Goal: Task Accomplishment & Management: Manage account settings

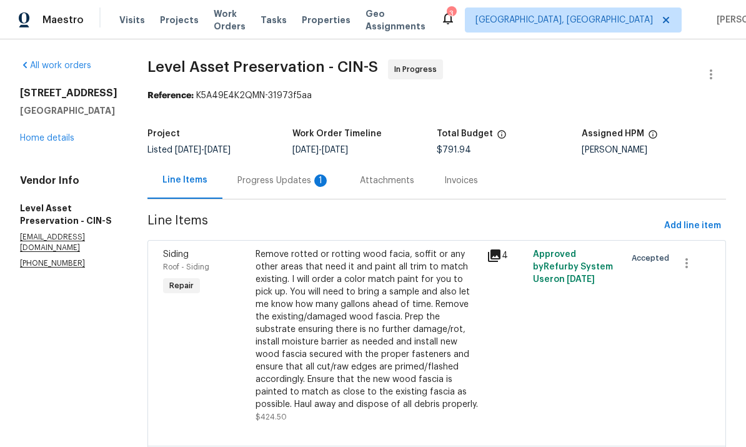
click at [135, 19] on span "Visits" at bounding box center [132, 20] width 26 height 12
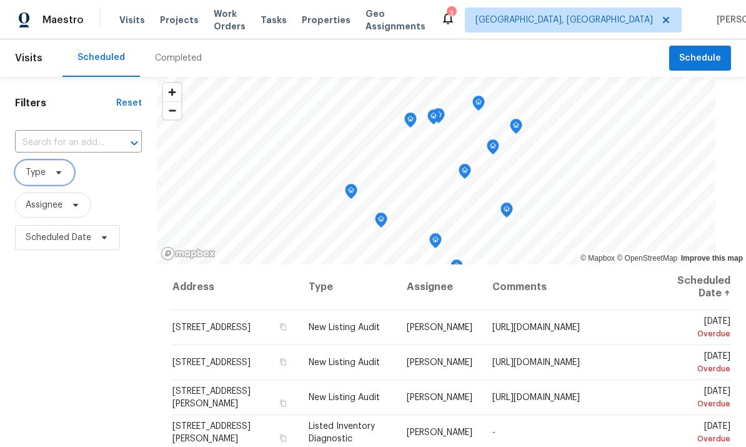
click at [59, 174] on icon at bounding box center [59, 172] width 10 height 10
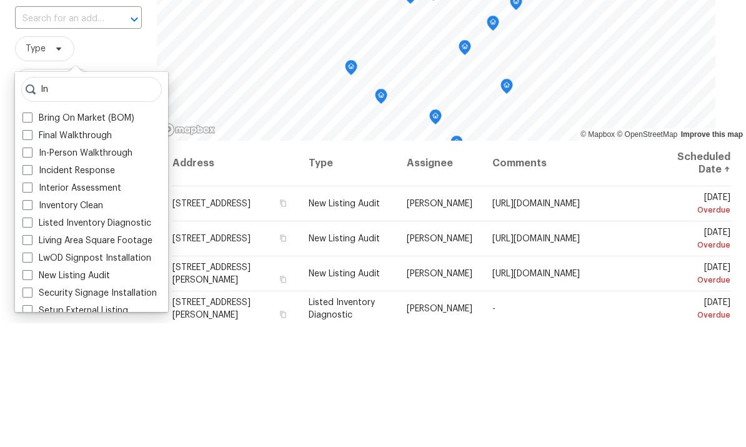
scroll to position [47, 0]
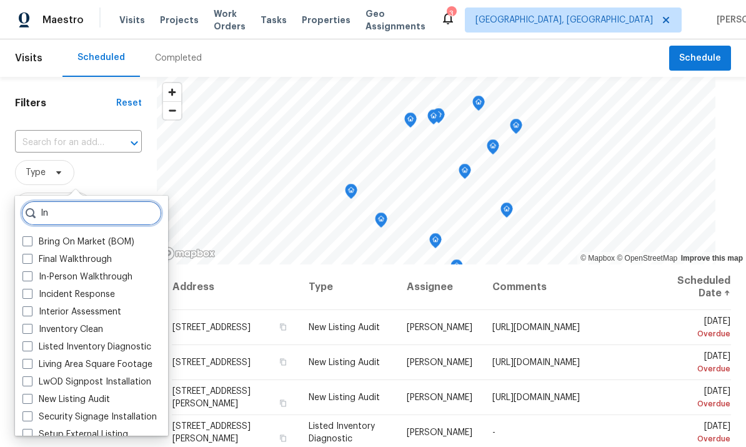
type input "In"
click at [118, 270] on label "In-Person Walkthrough" at bounding box center [77, 276] width 110 height 12
click at [31, 270] on input "In-Person Walkthrough" at bounding box center [26, 274] width 8 height 8
checkbox input "true"
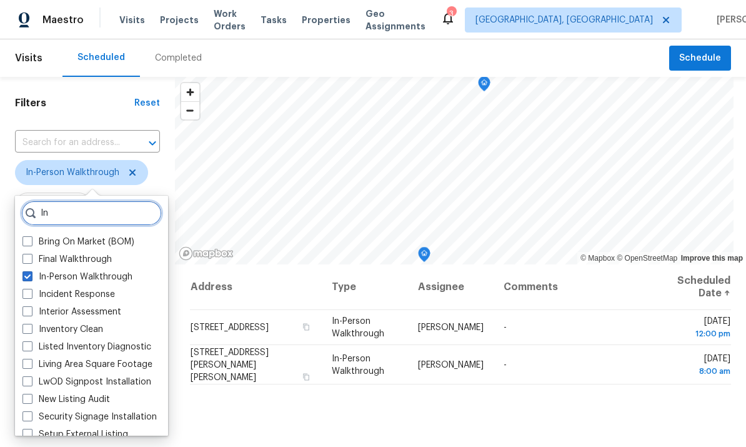
click at [102, 205] on input "In" at bounding box center [91, 213] width 141 height 25
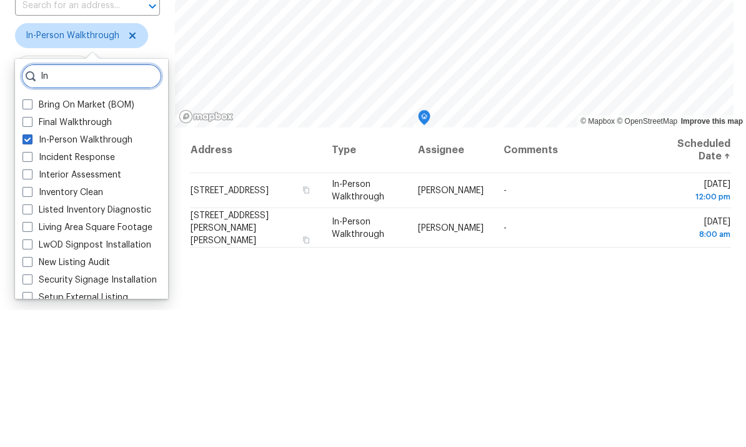
click at [119, 201] on input "In" at bounding box center [91, 213] width 141 height 25
type input "I"
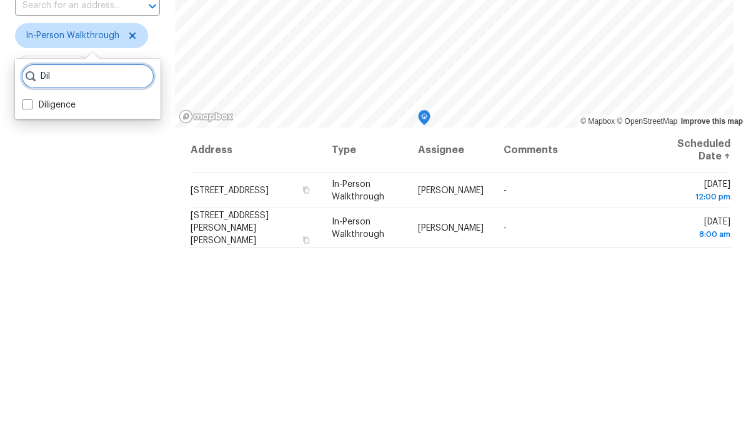
type input "Dil"
click at [47, 236] on label "Diligence" at bounding box center [48, 242] width 53 height 12
click at [31, 236] on input "Diligence" at bounding box center [26, 240] width 8 height 8
checkbox input "true"
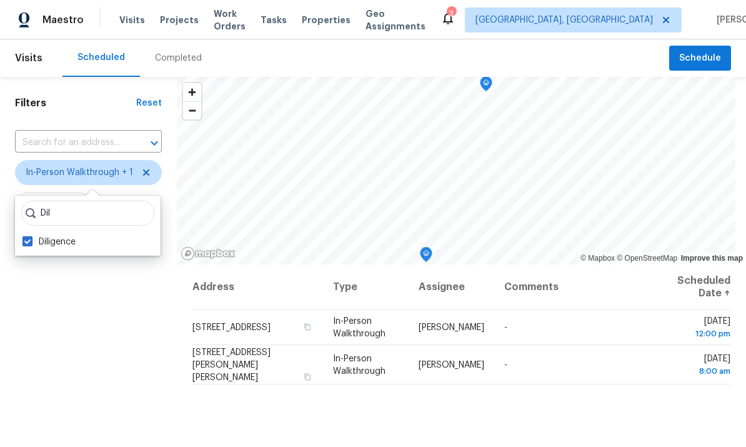
click at [156, 399] on div "Filters Reset ​ In-Person Walkthrough + 1 Assignee Scheduled Date" at bounding box center [88, 349] width 177 height 545
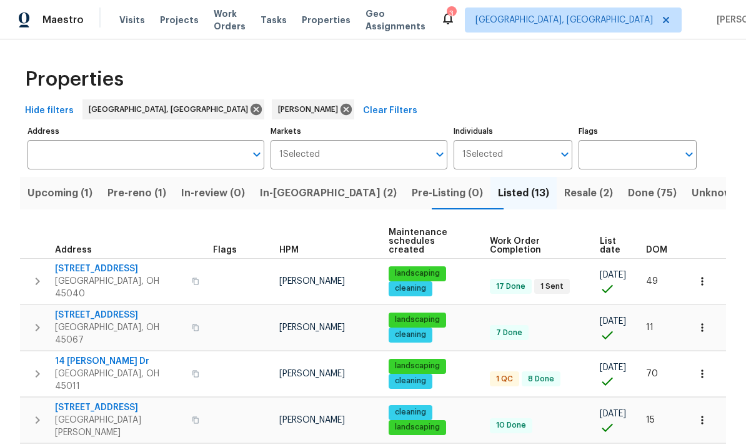
click at [700, 275] on icon "button" at bounding box center [702, 281] width 12 height 12
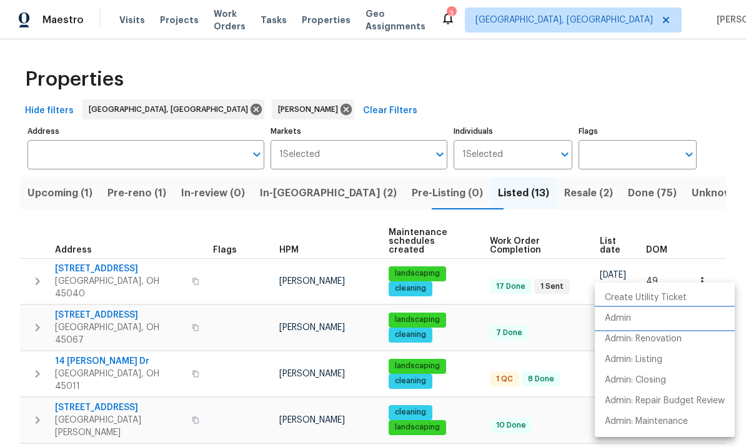
click at [666, 317] on li "Admin" at bounding box center [665, 318] width 140 height 21
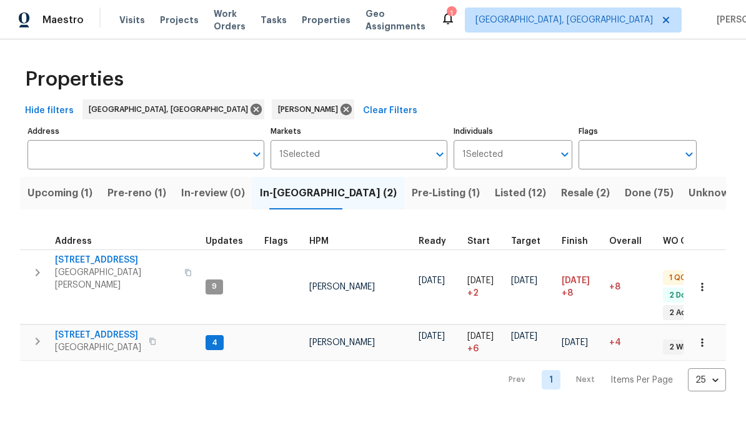
click at [111, 270] on span "[GEOGRAPHIC_DATA][PERSON_NAME]" at bounding box center [116, 278] width 122 height 25
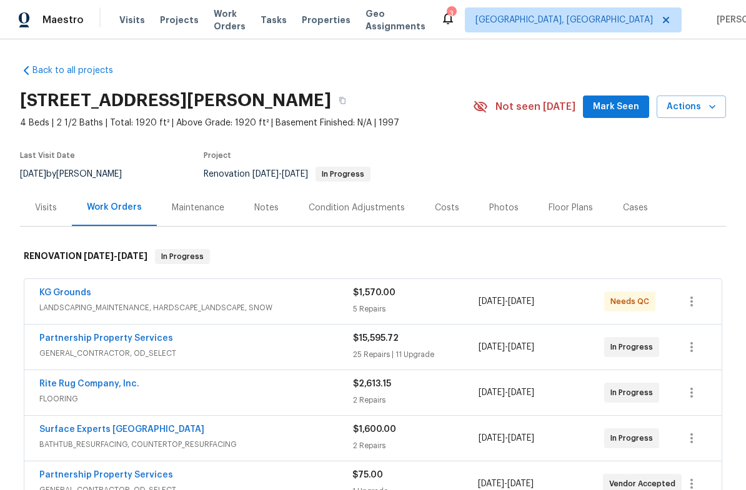
click at [164, 304] on span "LANDSCAPING_MAINTENANCE, HARDSCAPE_LANDSCAPE, SNOW" at bounding box center [196, 308] width 314 height 12
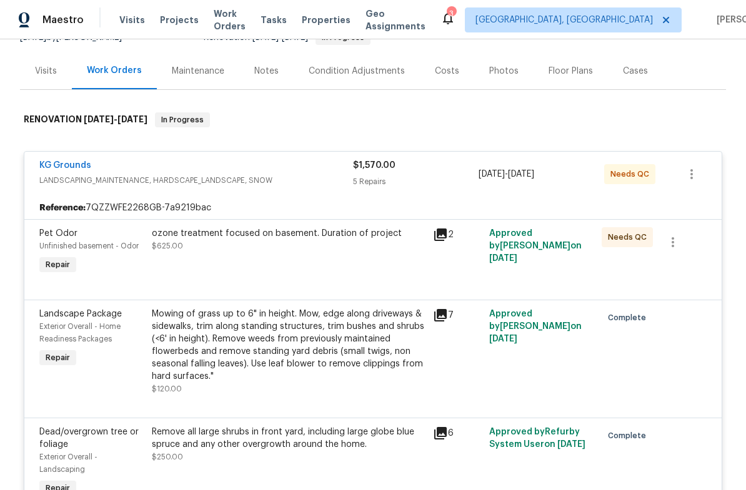
scroll to position [137, 0]
click at [205, 176] on span "LANDSCAPING_MAINTENANCE, HARDSCAPE_LANDSCAPE, SNOW" at bounding box center [196, 180] width 314 height 12
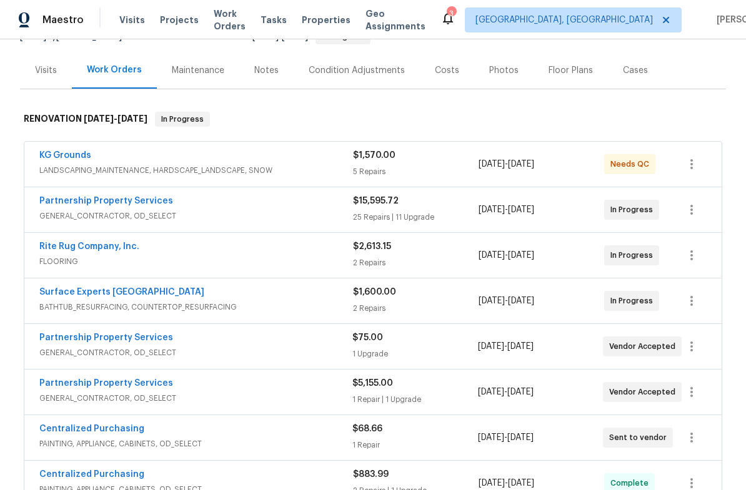
click at [73, 171] on span "LANDSCAPING_MAINTENANCE, HARDSCAPE_LANDSCAPE, SNOW" at bounding box center [196, 170] width 314 height 12
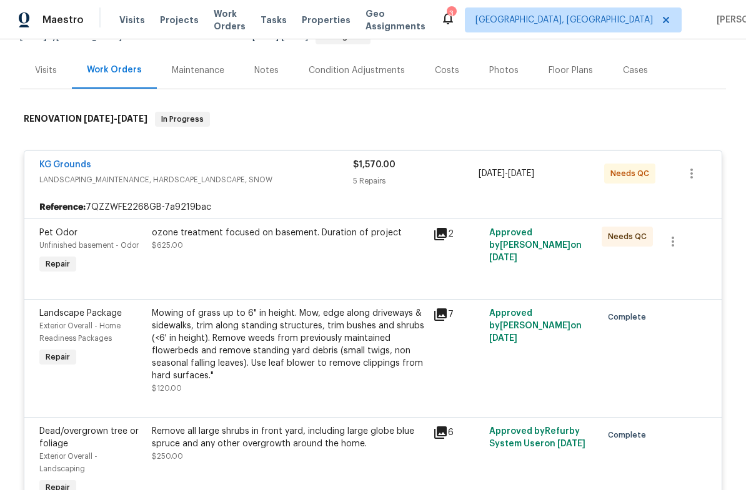
click at [69, 162] on link "KG Grounds" at bounding box center [65, 165] width 52 height 9
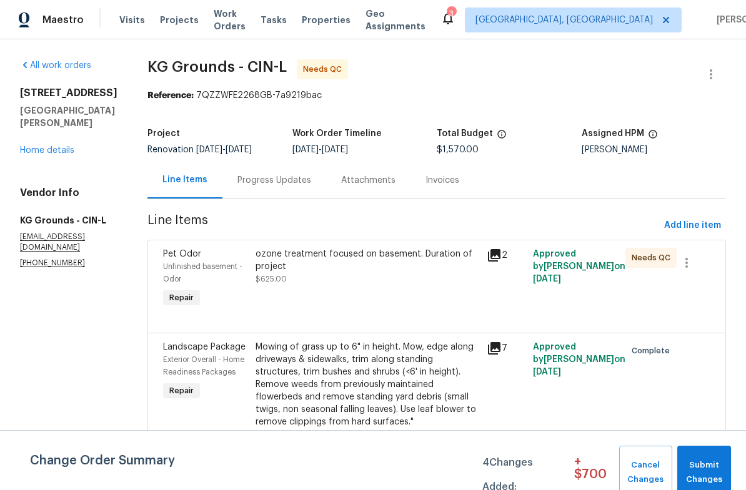
click at [357, 277] on div "ozone treatment focused on basement. Duration of project $625.00" at bounding box center [368, 266] width 224 height 37
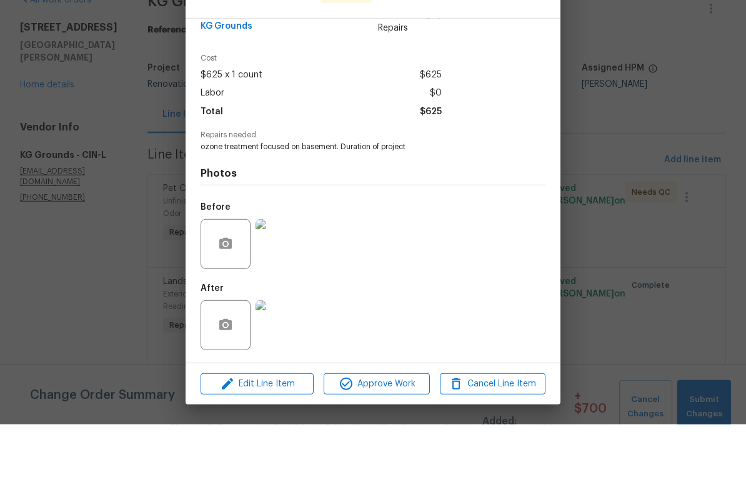
scroll to position [31, 0]
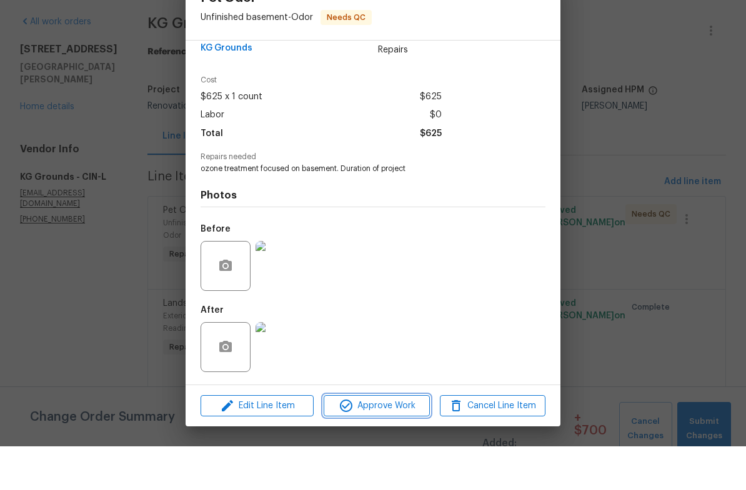
click at [397, 442] on span "Approve Work" at bounding box center [376, 450] width 98 height 16
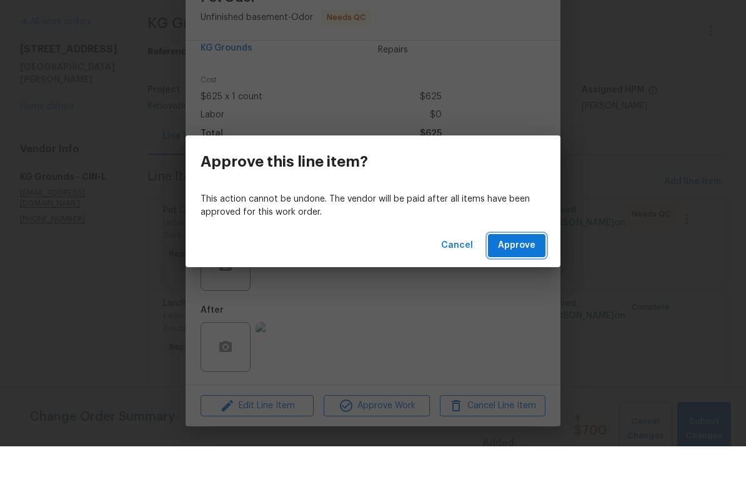
click at [529, 282] on span "Approve" at bounding box center [516, 290] width 37 height 16
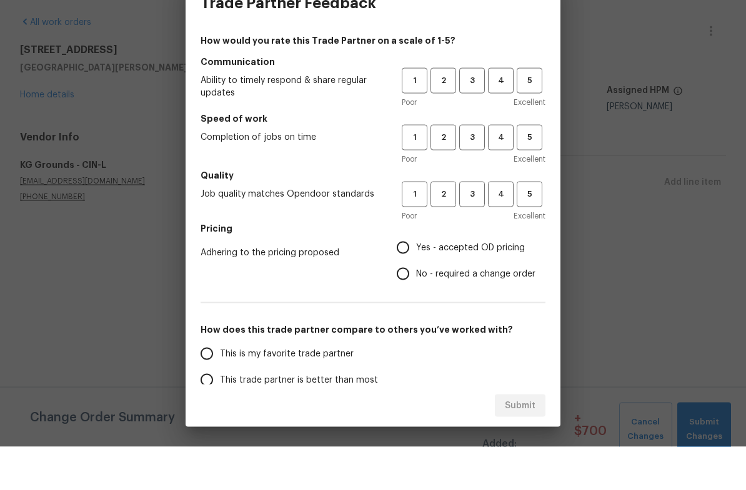
scroll to position [0, 0]
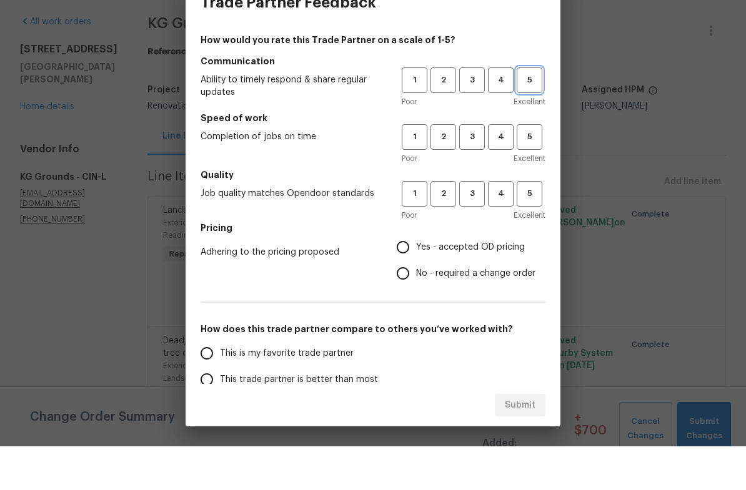
click at [529, 111] on button "5" at bounding box center [530, 124] width 26 height 26
click at [507, 174] on span "4" at bounding box center [500, 181] width 23 height 14
click at [500, 231] on span "4" at bounding box center [500, 238] width 23 height 14
click at [405, 278] on input "Yes - accepted OD pricing" at bounding box center [403, 291] width 26 height 26
radio input "true"
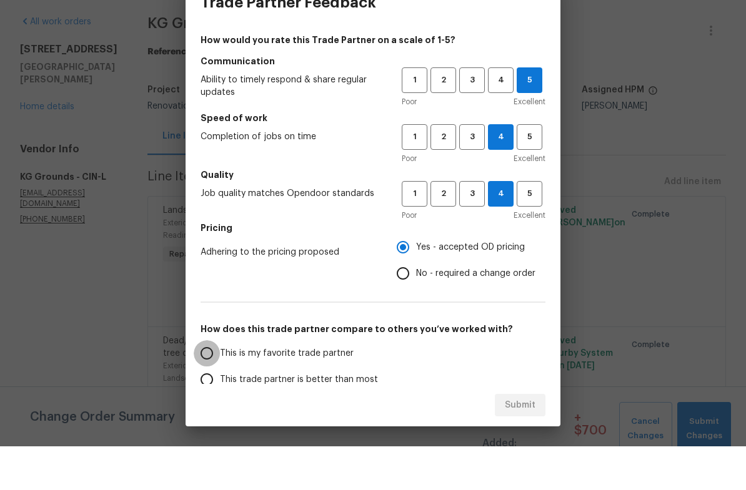
click at [207, 384] on input "This is my favorite trade partner" at bounding box center [207, 397] width 26 height 26
radio input "false"
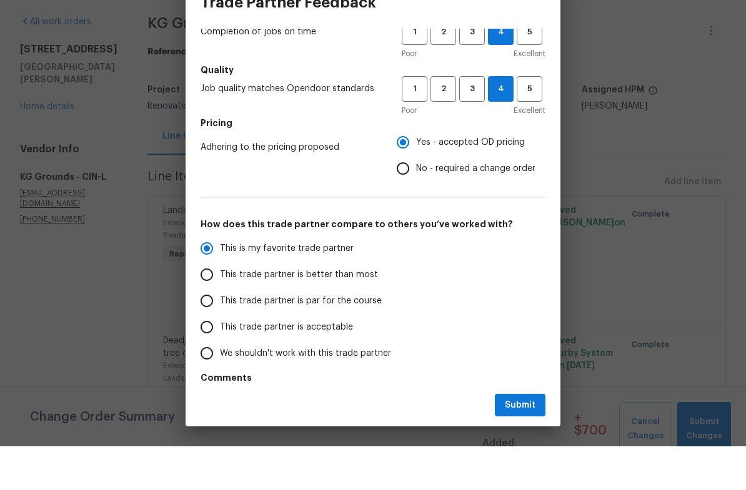
scroll to position [104, 0]
click at [209, 332] on input "This trade partner is par for the course" at bounding box center [207, 345] width 26 height 26
radio input "false"
click at [213, 306] on input "This trade partner is better than most" at bounding box center [207, 319] width 26 height 26
click at [532, 442] on span "Submit" at bounding box center [520, 450] width 31 height 16
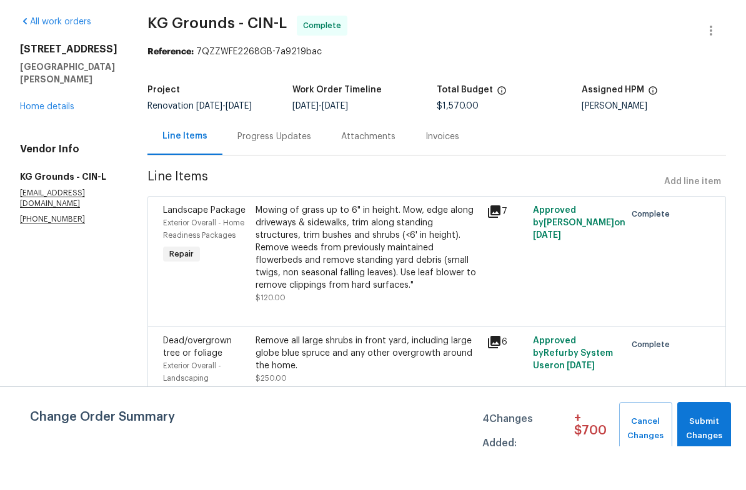
radio input "true"
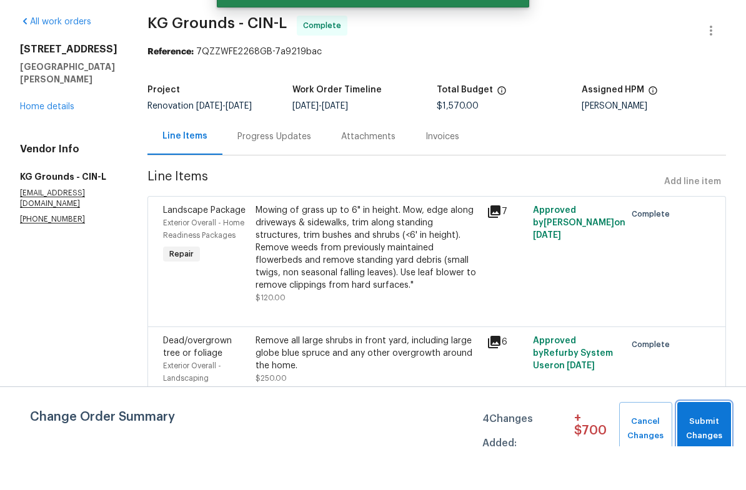
click at [698, 459] on span "Submit Changes" at bounding box center [703, 473] width 41 height 29
